Goal: Obtain resource: Obtain resource

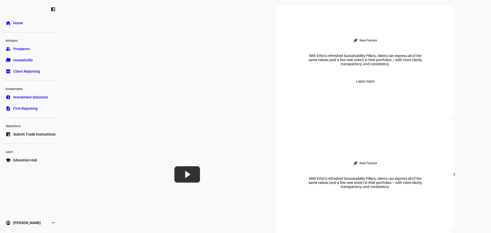
scroll to position [51, 0]
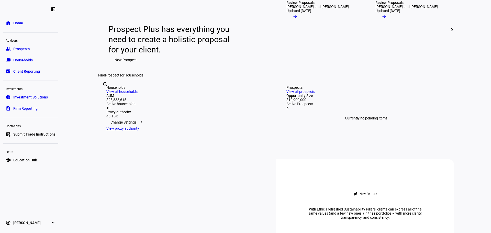
click at [27, 46] on span "Prospects" at bounding box center [21, 48] width 16 height 5
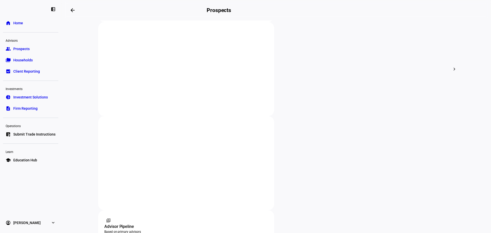
scroll to position [194, 0]
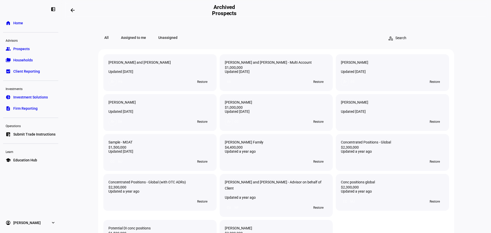
click at [17, 47] on span "Prospects" at bounding box center [21, 48] width 16 height 5
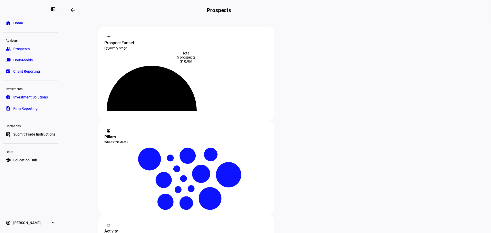
click at [268, 134] on div "Pillars" at bounding box center [186, 137] width 164 height 6
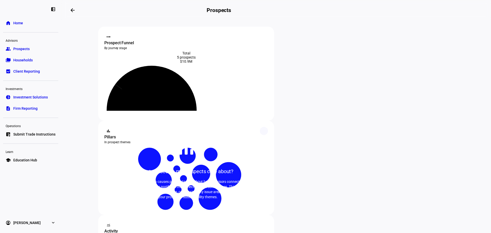
click at [240, 168] on div "What causes do my prospects care about?" at bounding box center [186, 171] width 107 height 7
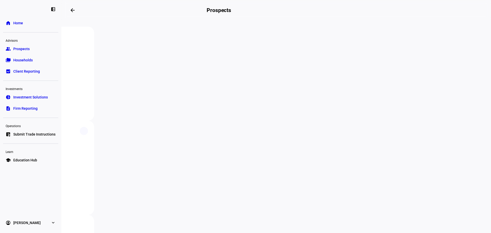
click at [15, 22] on span "Home" at bounding box center [18, 22] width 10 height 5
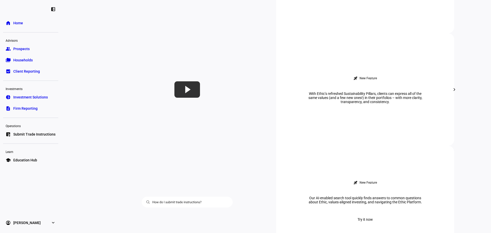
scroll to position [282, 0]
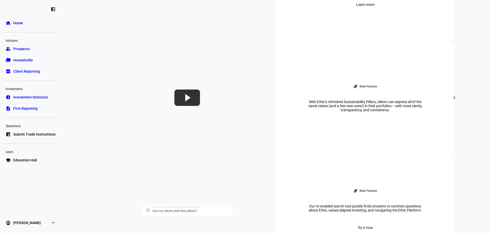
click at [370, 10] on span "Learn more" at bounding box center [365, 4] width 18 height 10
click at [453, 101] on mat-icon "chevron_right" at bounding box center [455, 98] width 6 height 6
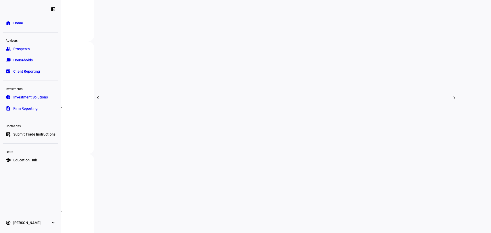
click at [453, 100] on mat-icon "chevron_right" at bounding box center [455, 98] width 6 height 6
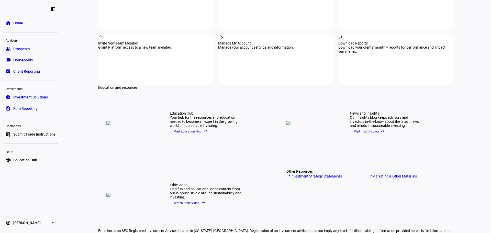
scroll to position [604, 0]
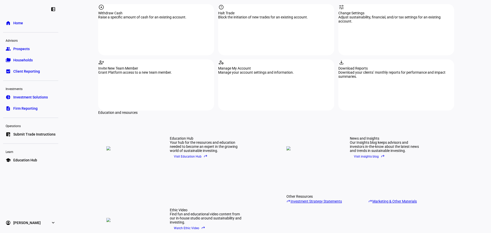
click at [37, 159] on link "school Education Hub" at bounding box center [30, 160] width 55 height 10
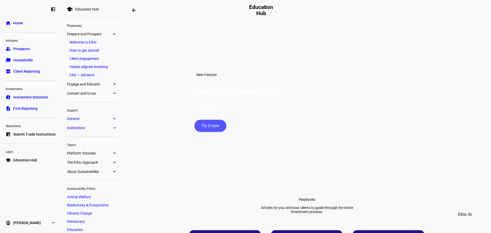
scroll to position [26, 0]
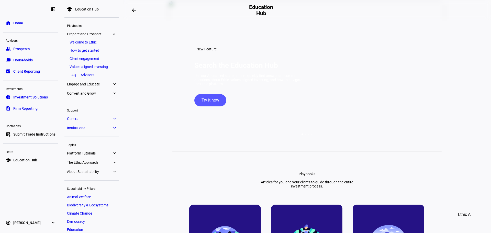
click at [212, 106] on span "Try it now" at bounding box center [211, 100] width 18 height 12
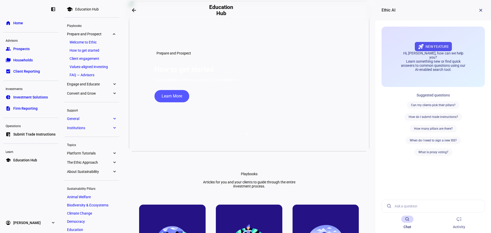
click at [414, 207] on input at bounding box center [438, 206] width 86 height 12
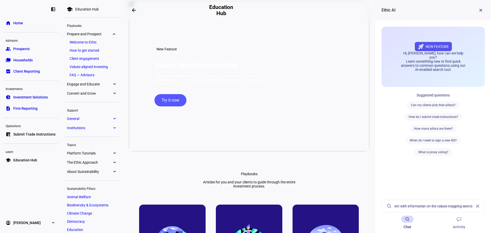
scroll to position [0, 29]
type input "is there a document with information on the values-mapping exercise"
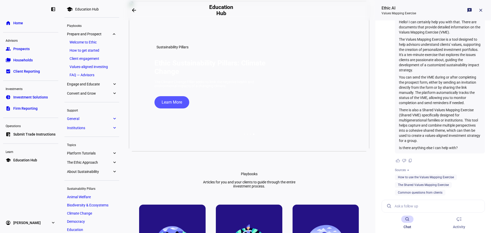
scroll to position [43, 0]
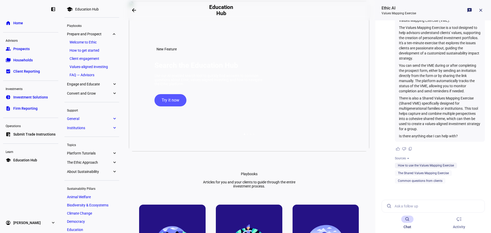
click at [417, 165] on link "How to use the Values Mapping Exercise" at bounding box center [426, 166] width 56 height 4
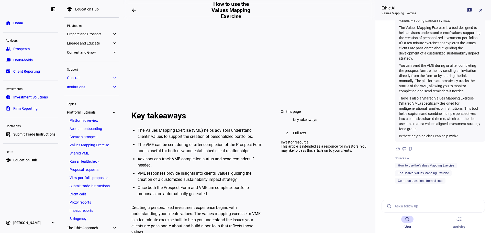
scroll to position [179, 0]
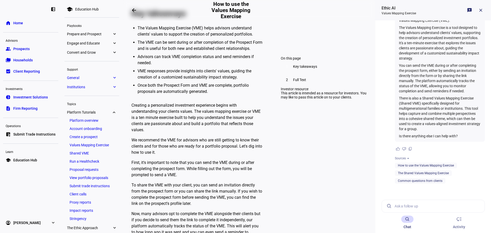
click at [294, 82] on span "Full Text" at bounding box center [299, 80] width 13 height 4
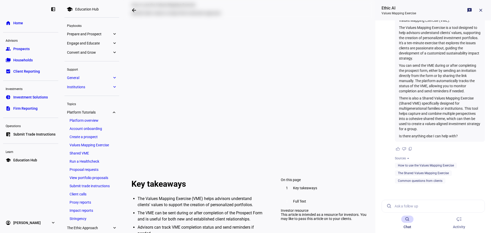
scroll to position [0, 0]
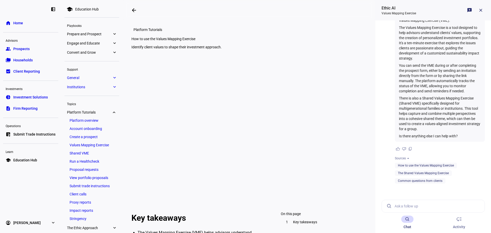
click at [22, 19] on link "home Home" at bounding box center [30, 23] width 55 height 10
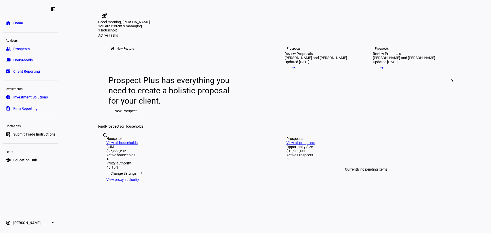
click at [268, 24] on div "Good morning, [PERSON_NAME]" at bounding box center [276, 22] width 356 height 4
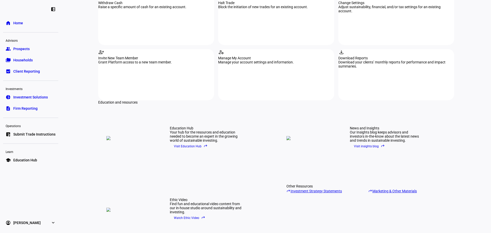
scroll to position [655, 0]
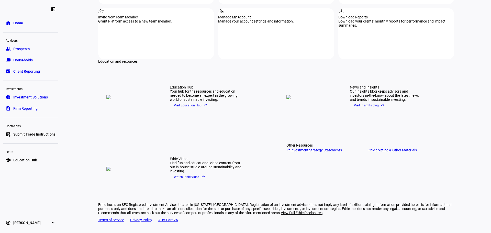
click at [194, 173] on span "Watch Ethic Video reply" at bounding box center [189, 177] width 31 height 8
click at [386, 147] on link "reply Marketing & Other Materials" at bounding box center [408, 149] width 78 height 5
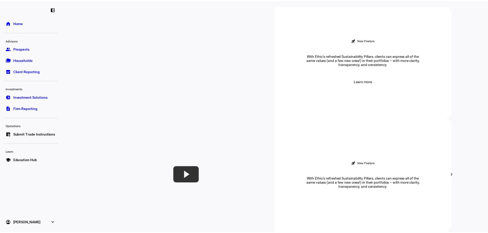
scroll to position [154, 0]
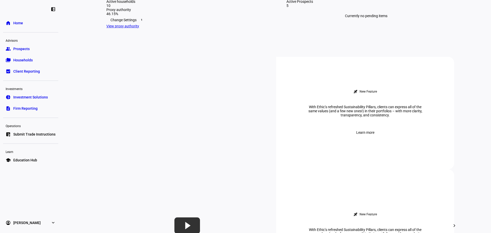
click at [20, 58] on span "Households" at bounding box center [22, 60] width 19 height 5
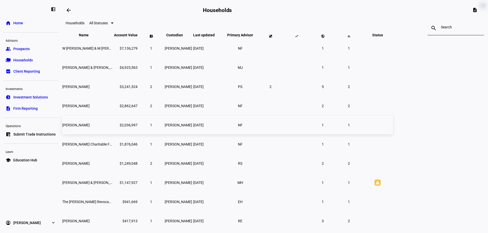
scroll to position [51, 0]
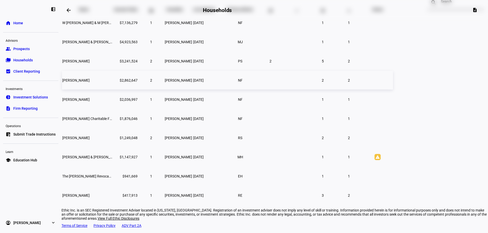
click at [113, 90] on td "[PERSON_NAME]" at bounding box center [87, 80] width 51 height 19
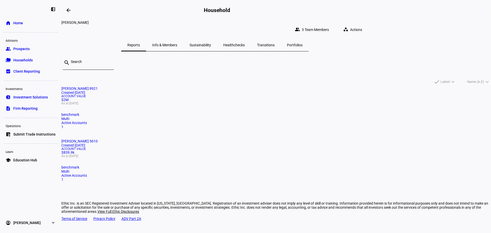
click at [173, 107] on mat-card "[PERSON_NAME] 8921 Created [DATE] Account Value $2M As at [DATE] benchmark Mult…" at bounding box center [276, 108] width 430 height 42
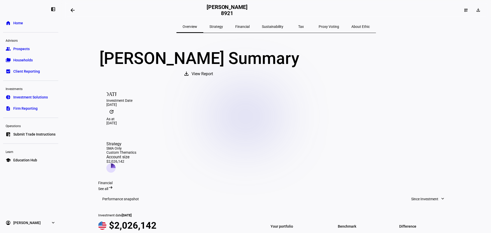
click at [275, 25] on span "Sustainability" at bounding box center [272, 27] width 21 height 4
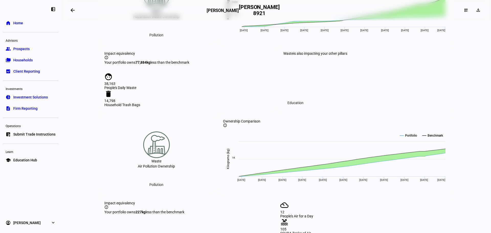
scroll to position [307, 0]
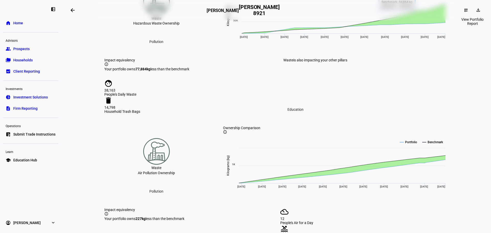
click at [480, 8] on span at bounding box center [480, 10] width 1 height 8
click at [462, 71] on div at bounding box center [245, 116] width 491 height 233
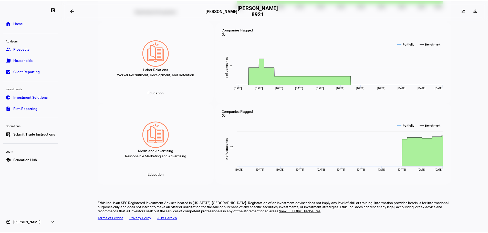
scroll to position [1197, 0]
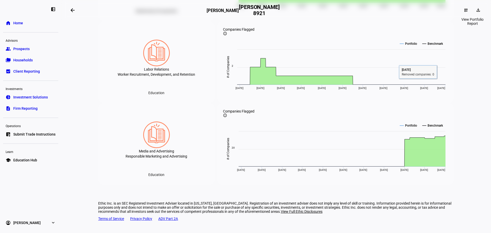
click at [480, 8] on span at bounding box center [480, 10] width 1 height 8
click at [459, 33] on span "Portfolio Report" at bounding box center [460, 35] width 25 height 4
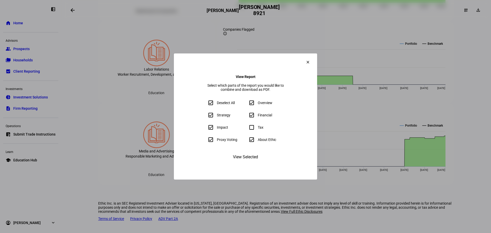
click at [206, 104] on input "Deselect All" at bounding box center [211, 103] width 10 height 10
checkbox input "false"
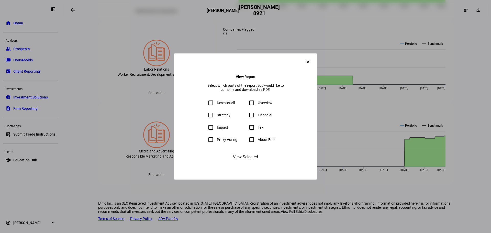
checkbox input "false"
click at [206, 131] on input "Impact" at bounding box center [211, 127] width 10 height 10
checkbox input "true"
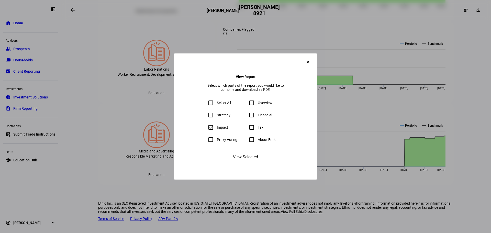
click at [246, 163] on span "View Selected" at bounding box center [245, 157] width 25 height 12
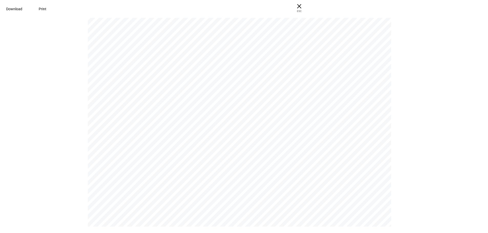
scroll to position [2179, 0]
click at [46, 7] on span "Print" at bounding box center [43, 9] width 8 height 4
click at [22, 9] on span "Download" at bounding box center [14, 9] width 16 height 4
click at [251, 47] on span "Ethic uses the Enhanced Estimation Data Model to enhance reported data for port…" at bounding box center [241, 48] width 279 height 4
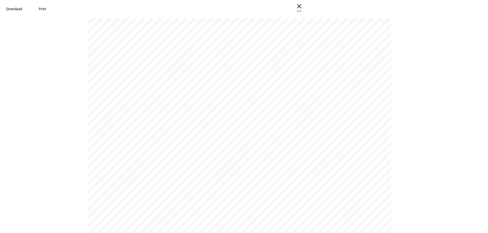
click at [307, 10] on span "× ESC" at bounding box center [299, 8] width 16 height 16
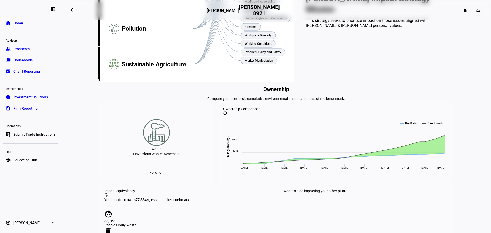
scroll to position [0, 0]
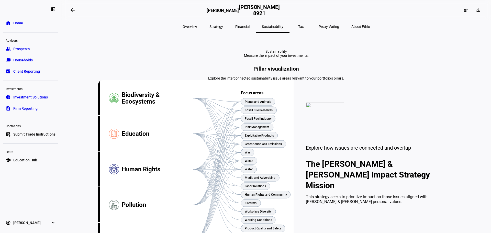
drag, startPoint x: 213, startPoint y: 118, endPoint x: 215, endPoint y: 51, distance: 67.3
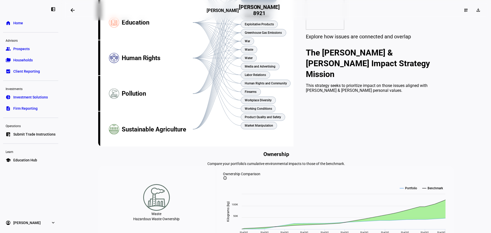
scroll to position [102, 0]
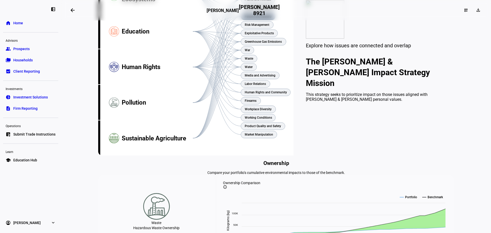
click at [256, 18] on text "Fossil Fuel Industry" at bounding box center [258, 17] width 27 height 4
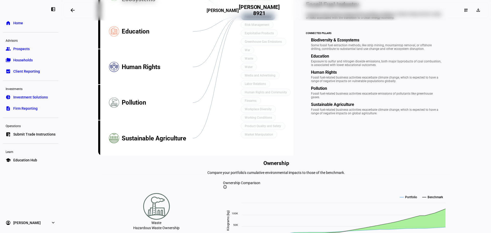
click at [245, 18] on text "Fossil Fuel Industry" at bounding box center [258, 17] width 27 height 4
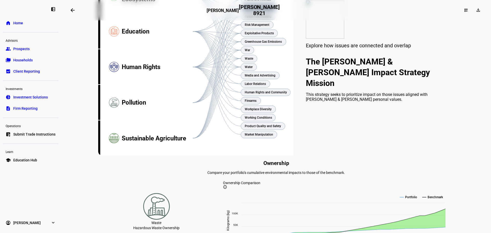
click at [251, 10] on text "Fossil Fuel Reserves" at bounding box center [259, 8] width 28 height 4
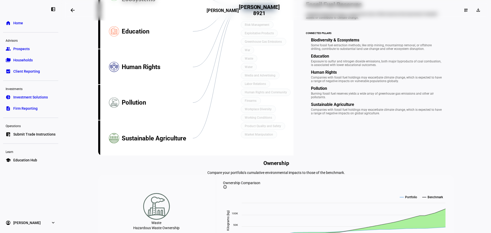
click at [251, 10] on text "Fossil Fuel Reserves" at bounding box center [259, 8] width 28 height 4
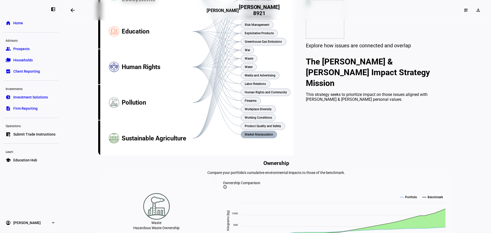
click at [251, 136] on text "Market Manipulation" at bounding box center [259, 135] width 28 height 4
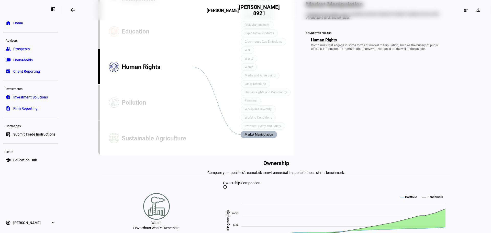
click at [252, 138] on rect at bounding box center [259, 134] width 36 height 7
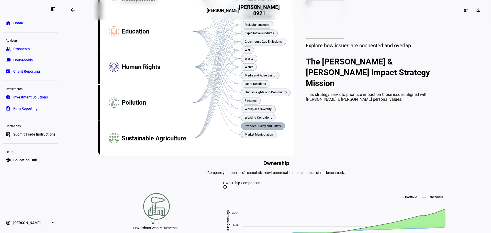
click at [255, 128] on text "Product Quality and Safety" at bounding box center [263, 126] width 36 height 4
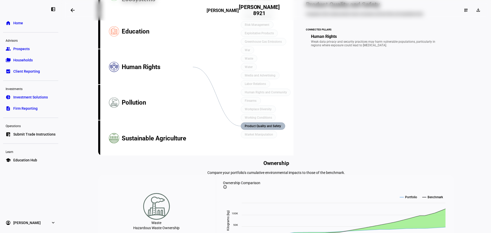
click at [255, 128] on text "Product Quality and Safety" at bounding box center [263, 126] width 36 height 4
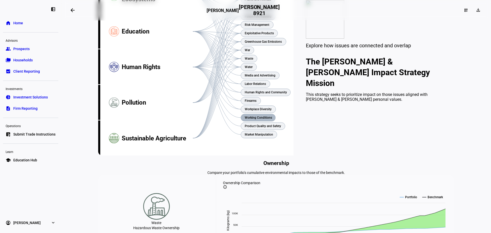
click at [255, 120] on text "Working Conditions" at bounding box center [258, 118] width 27 height 4
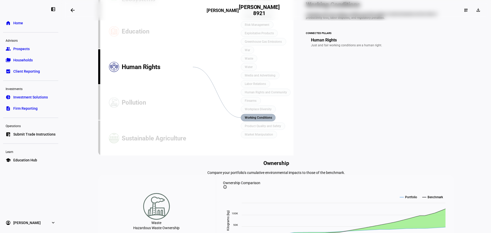
click at [255, 120] on text "Working Conditions" at bounding box center [258, 118] width 27 height 4
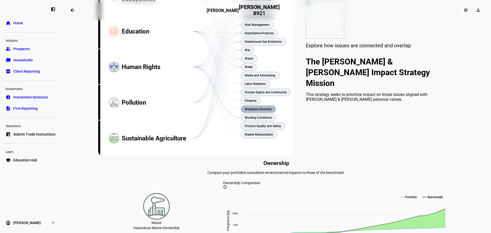
click at [256, 113] on rect at bounding box center [258, 109] width 35 height 7
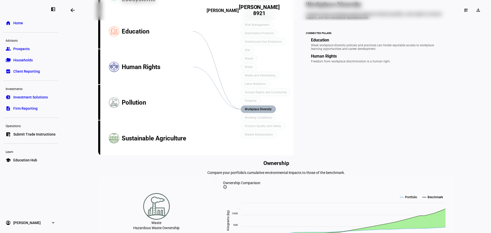
click at [254, 111] on text "Workplace Diversity" at bounding box center [258, 109] width 27 height 4
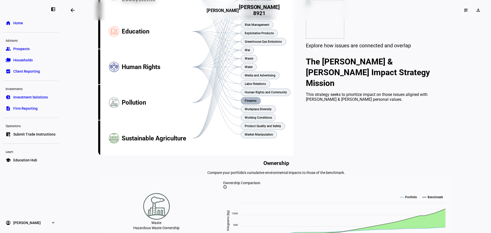
click at [252, 103] on text "Firearms" at bounding box center [251, 101] width 12 height 4
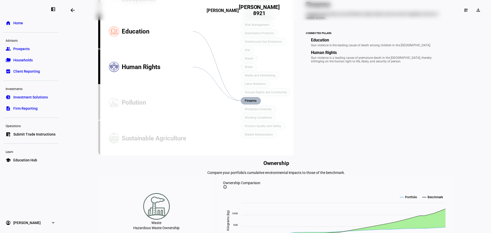
click at [252, 103] on text "Firearms" at bounding box center [251, 101] width 12 height 4
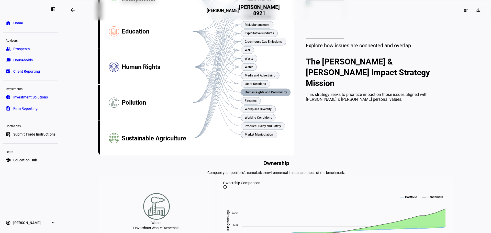
click at [252, 94] on text "Human Rights and Community" at bounding box center [266, 93] width 42 height 4
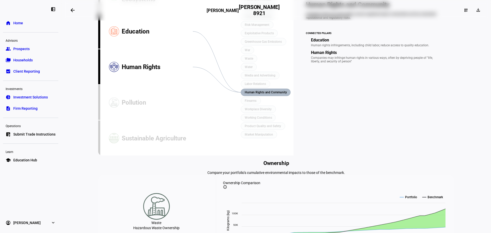
click at [250, 94] on text "Human Rights and Community" at bounding box center [266, 93] width 42 height 4
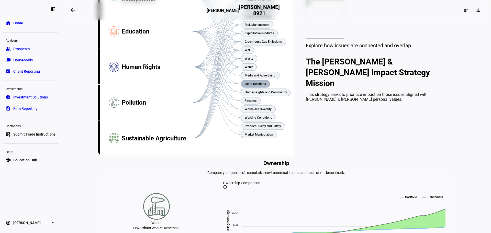
click at [250, 88] on rect at bounding box center [255, 83] width 29 height 7
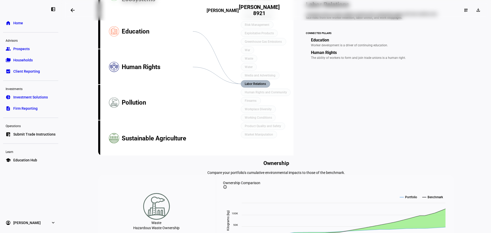
click at [251, 86] on text "Labor Relations" at bounding box center [255, 84] width 21 height 4
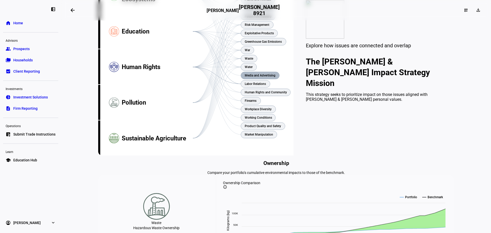
click at [253, 77] on text "Media and Advertising" at bounding box center [260, 76] width 31 height 4
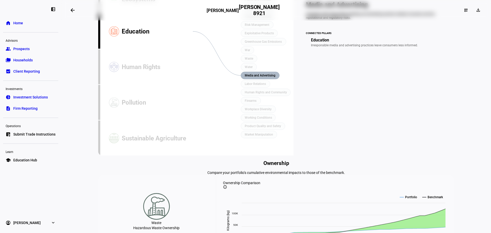
click at [253, 77] on text "Media and Advertising" at bounding box center [260, 76] width 31 height 4
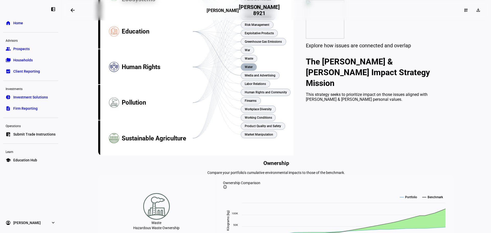
click at [251, 69] on text "Water" at bounding box center [249, 67] width 8 height 4
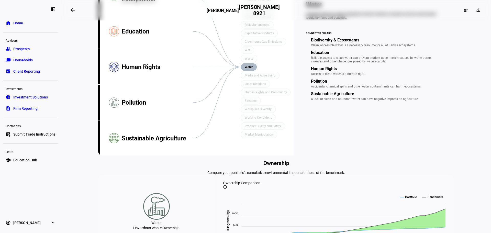
click at [251, 69] on text "Water" at bounding box center [249, 67] width 8 height 4
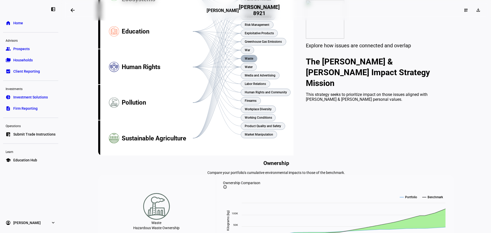
click at [249, 60] on text "Waste" at bounding box center [249, 59] width 9 height 4
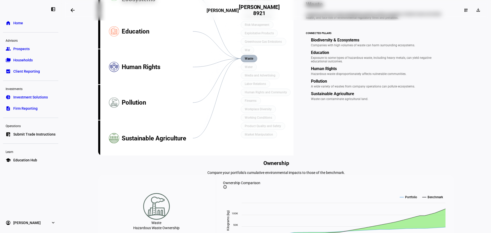
click at [250, 60] on text "Waste" at bounding box center [249, 59] width 9 height 4
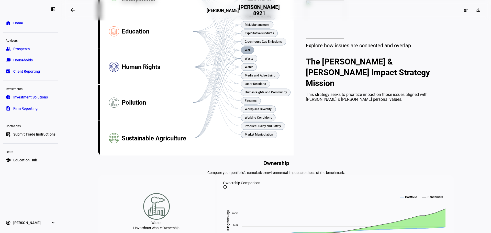
click at [248, 52] on text "War" at bounding box center [248, 50] width 6 height 4
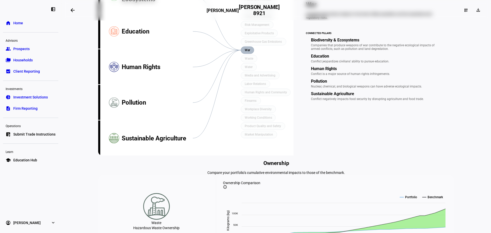
click at [248, 52] on text "War" at bounding box center [248, 50] width 6 height 4
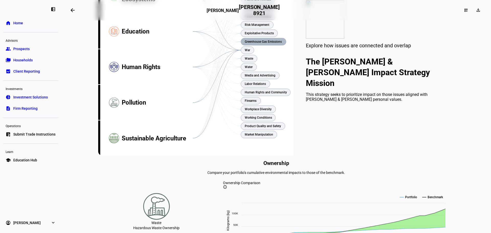
click at [250, 44] on text "Greenhouse Gas Emissions" at bounding box center [263, 42] width 37 height 4
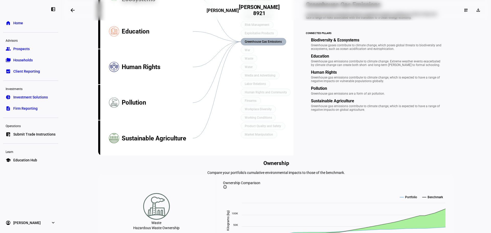
click at [251, 44] on text "Greenhouse Gas Emissions" at bounding box center [263, 42] width 37 height 4
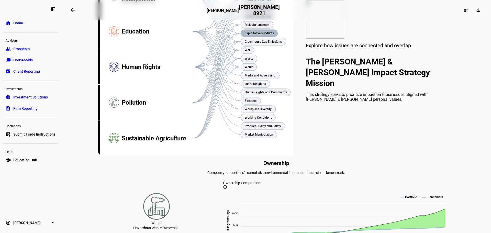
click at [251, 37] on rect at bounding box center [259, 33] width 37 height 7
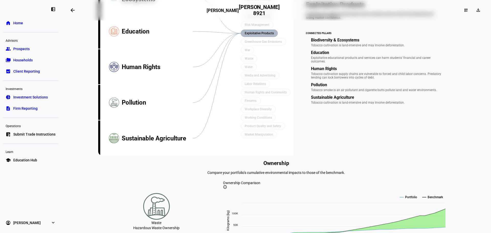
click at [251, 35] on text "Exploitative Products" at bounding box center [259, 33] width 29 height 4
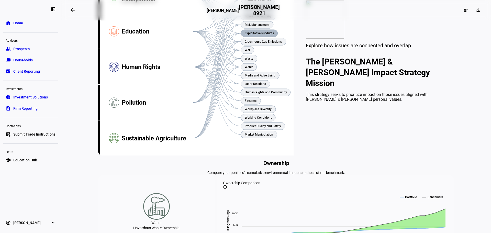
click at [252, 35] on text "Exploitative Products" at bounding box center [259, 33] width 29 height 4
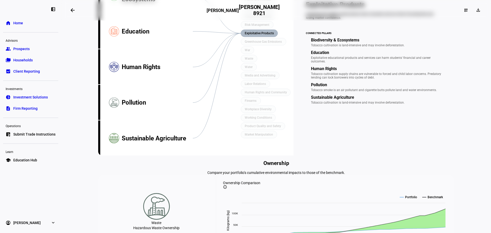
click at [253, 35] on text "Exploitative Products" at bounding box center [259, 33] width 29 height 4
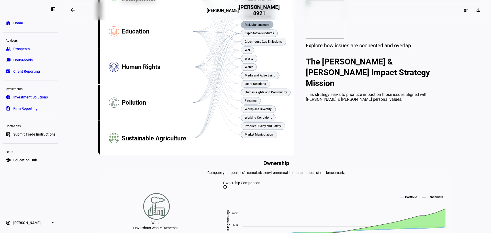
click at [253, 27] on text "Risk Management" at bounding box center [257, 25] width 25 height 4
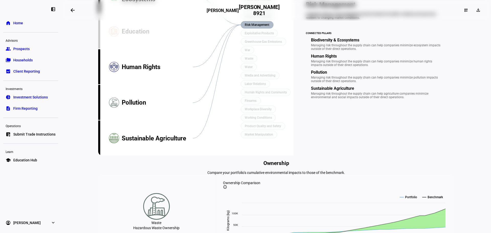
click at [253, 27] on text "Risk Management" at bounding box center [257, 25] width 25 height 4
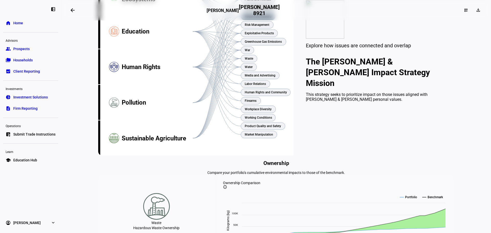
click at [253, 18] on text "Fossil Fuel Industry" at bounding box center [258, 17] width 27 height 4
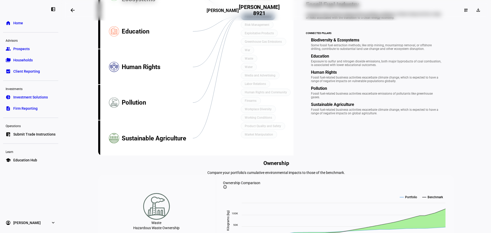
click at [253, 18] on text "Fossil Fuel Industry" at bounding box center [258, 17] width 27 height 4
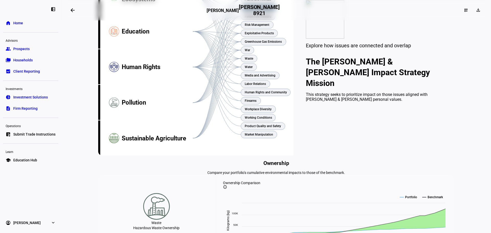
click at [255, 10] on text "Fossil Fuel Reserves" at bounding box center [259, 8] width 28 height 4
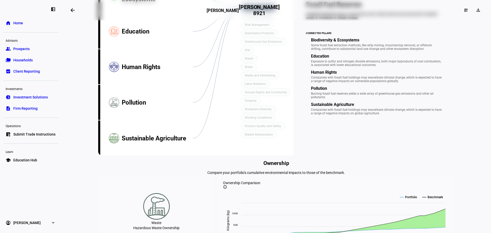
click at [255, 10] on text "Fossil Fuel Reserves" at bounding box center [259, 8] width 28 height 4
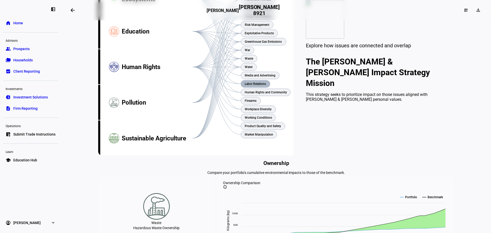
click at [256, 88] on rect at bounding box center [255, 83] width 29 height 7
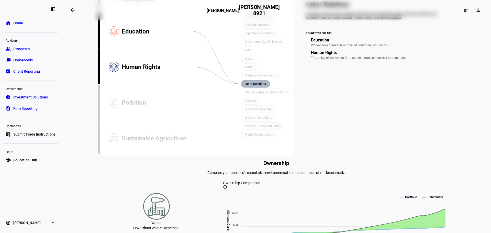
click at [256, 86] on text "Labor Relations" at bounding box center [255, 84] width 21 height 4
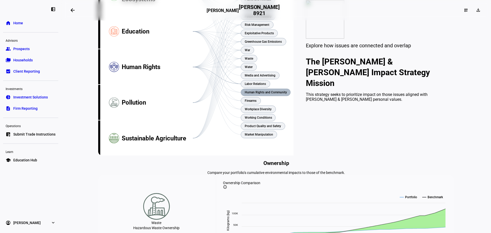
click at [257, 94] on text "Human Rights and Community" at bounding box center [266, 93] width 42 height 4
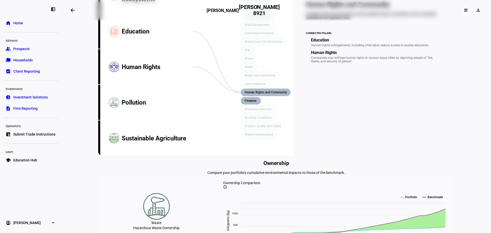
click at [252, 103] on text "Firearms" at bounding box center [251, 101] width 12 height 4
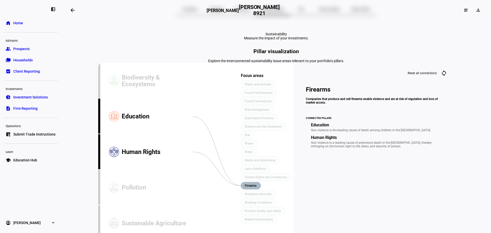
scroll to position [0, 0]
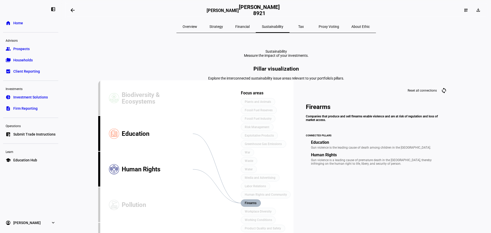
drag, startPoint x: 23, startPoint y: 24, endPoint x: 26, endPoint y: 24, distance: 3.1
click at [23, 24] on span "Home" at bounding box center [18, 22] width 10 height 5
